Goal: Transaction & Acquisition: Purchase product/service

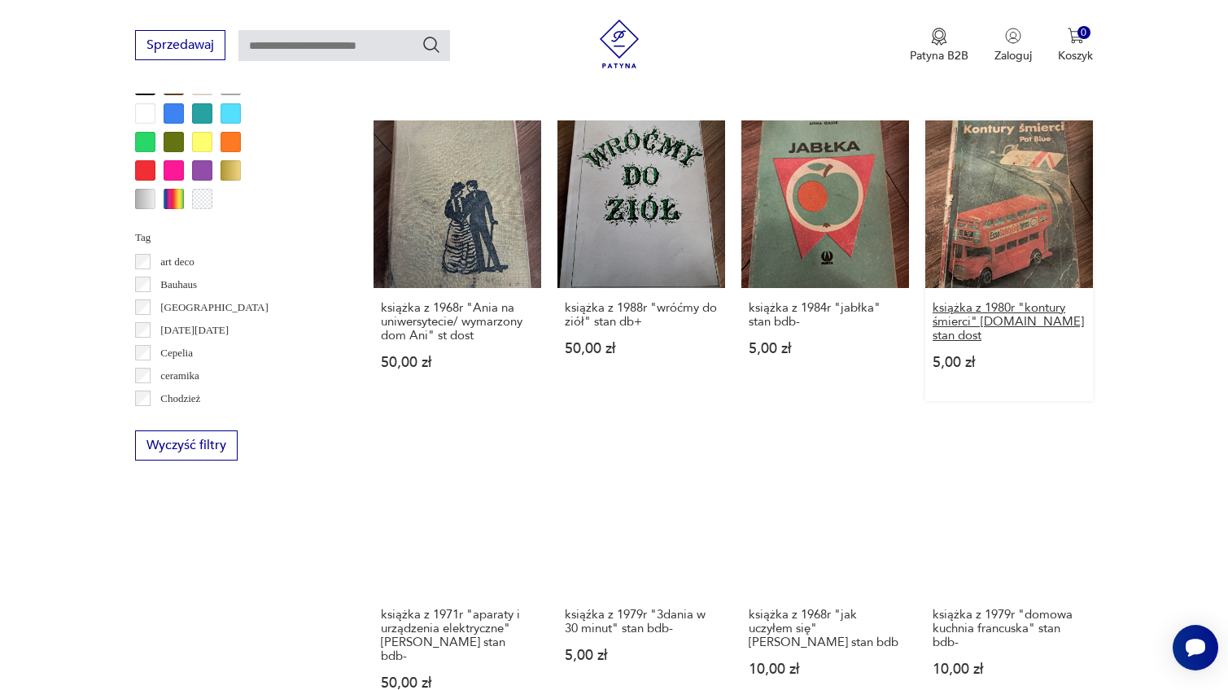
scroll to position [1382, 0]
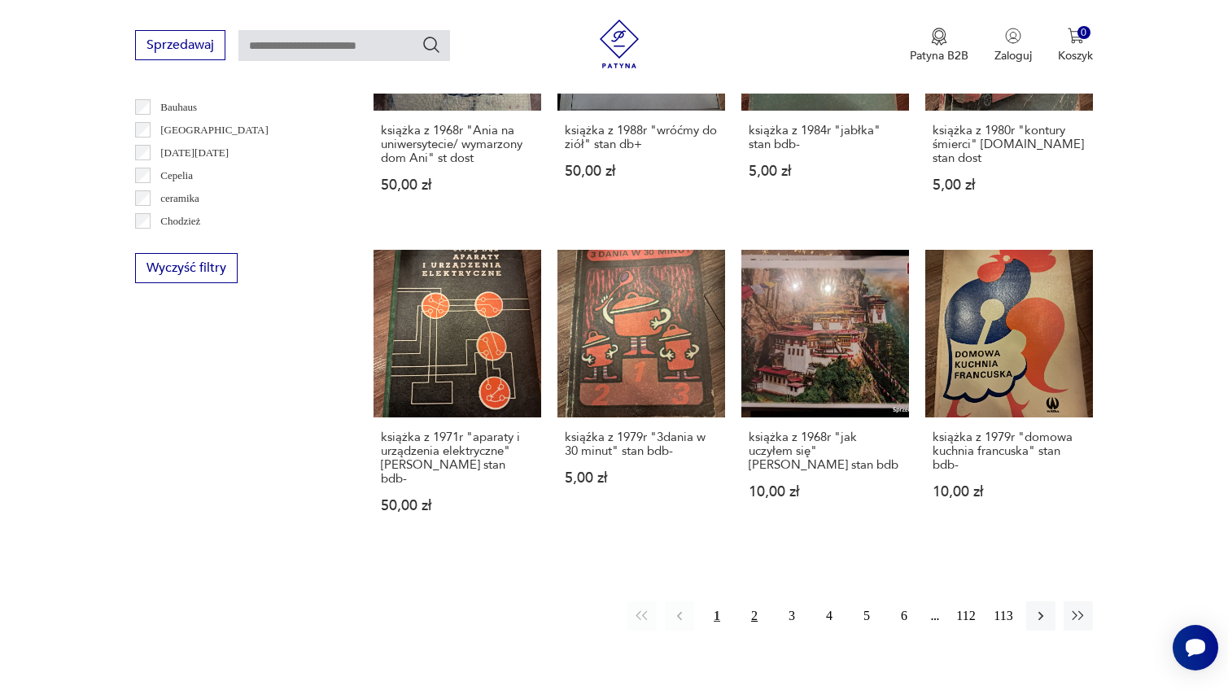
click at [748, 614] on button "2" at bounding box center [754, 616] width 29 height 29
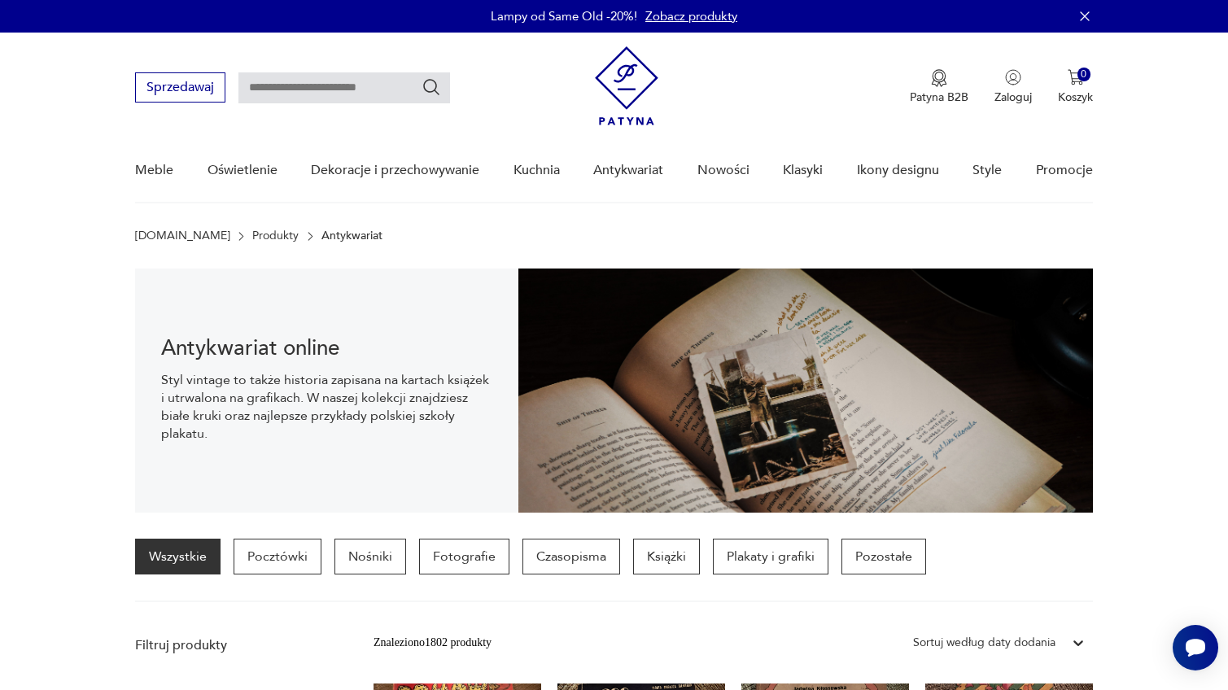
scroll to position [1382, 0]
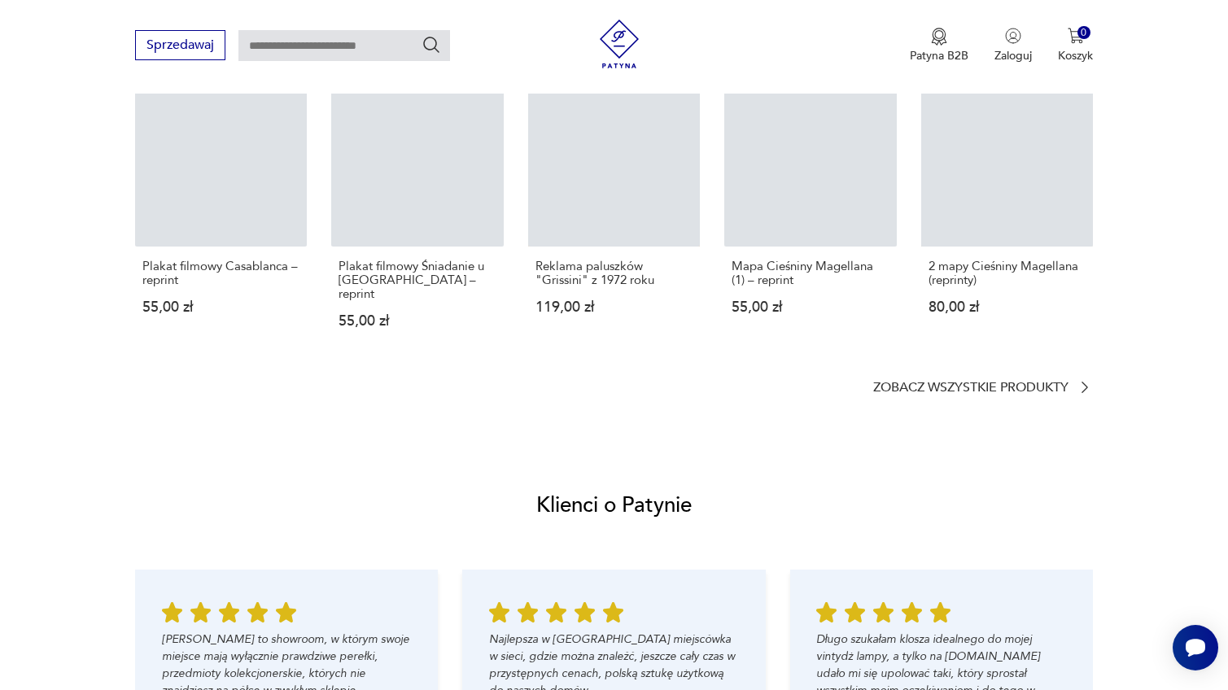
scroll to position [1148, 0]
